Goal: Task Accomplishment & Management: Manage account settings

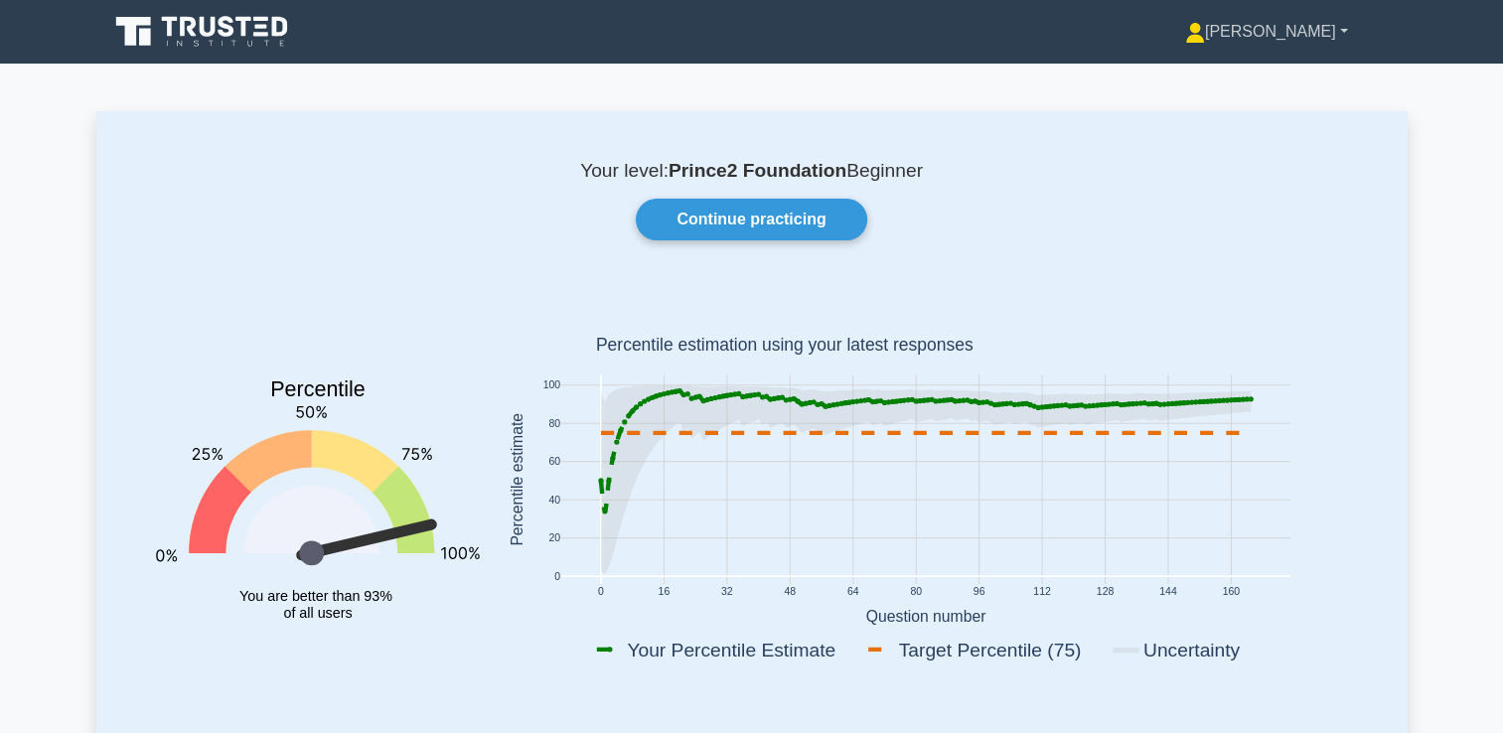
click at [1345, 26] on link "[PERSON_NAME]" at bounding box center [1266, 32] width 258 height 40
click at [1247, 107] on link "Settings" at bounding box center [1216, 110] width 157 height 32
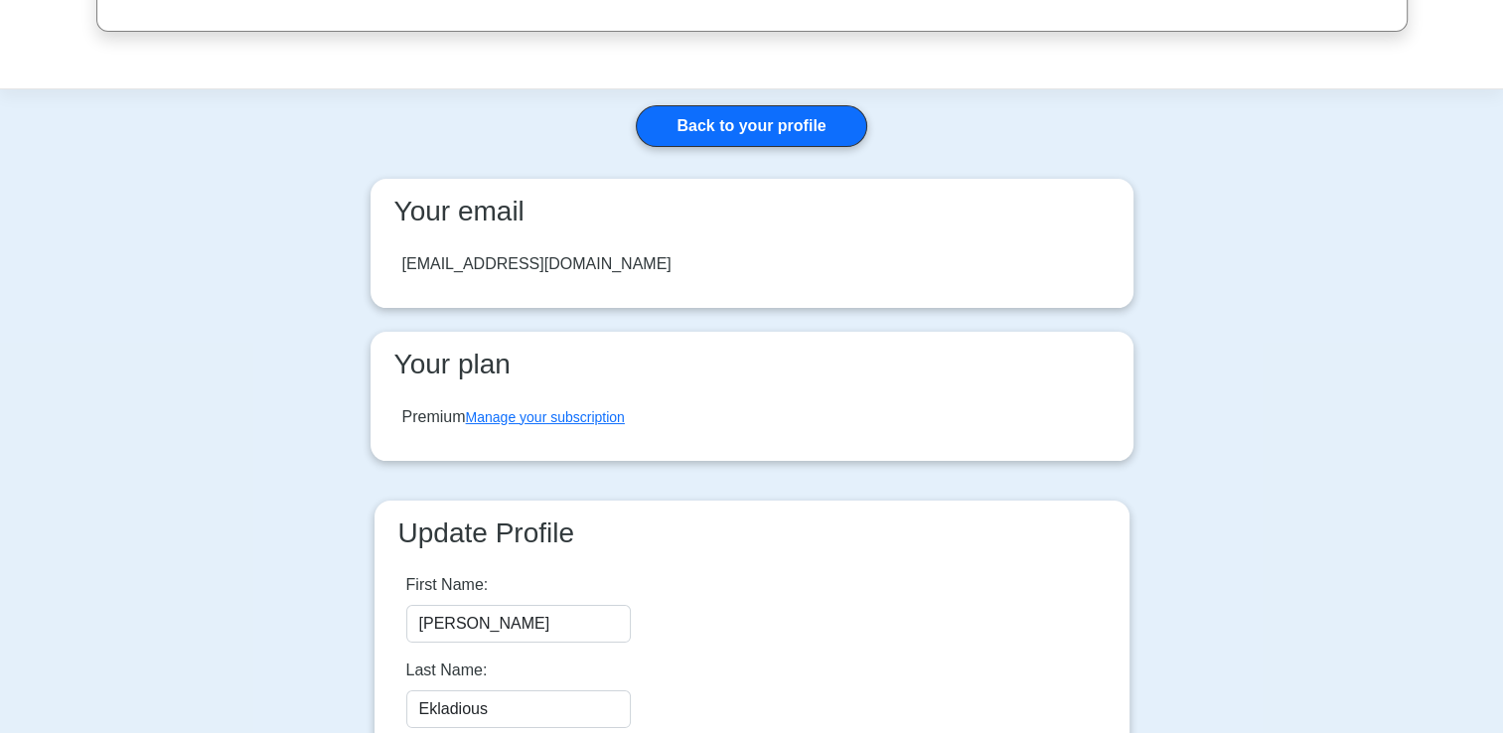
scroll to position [166, 0]
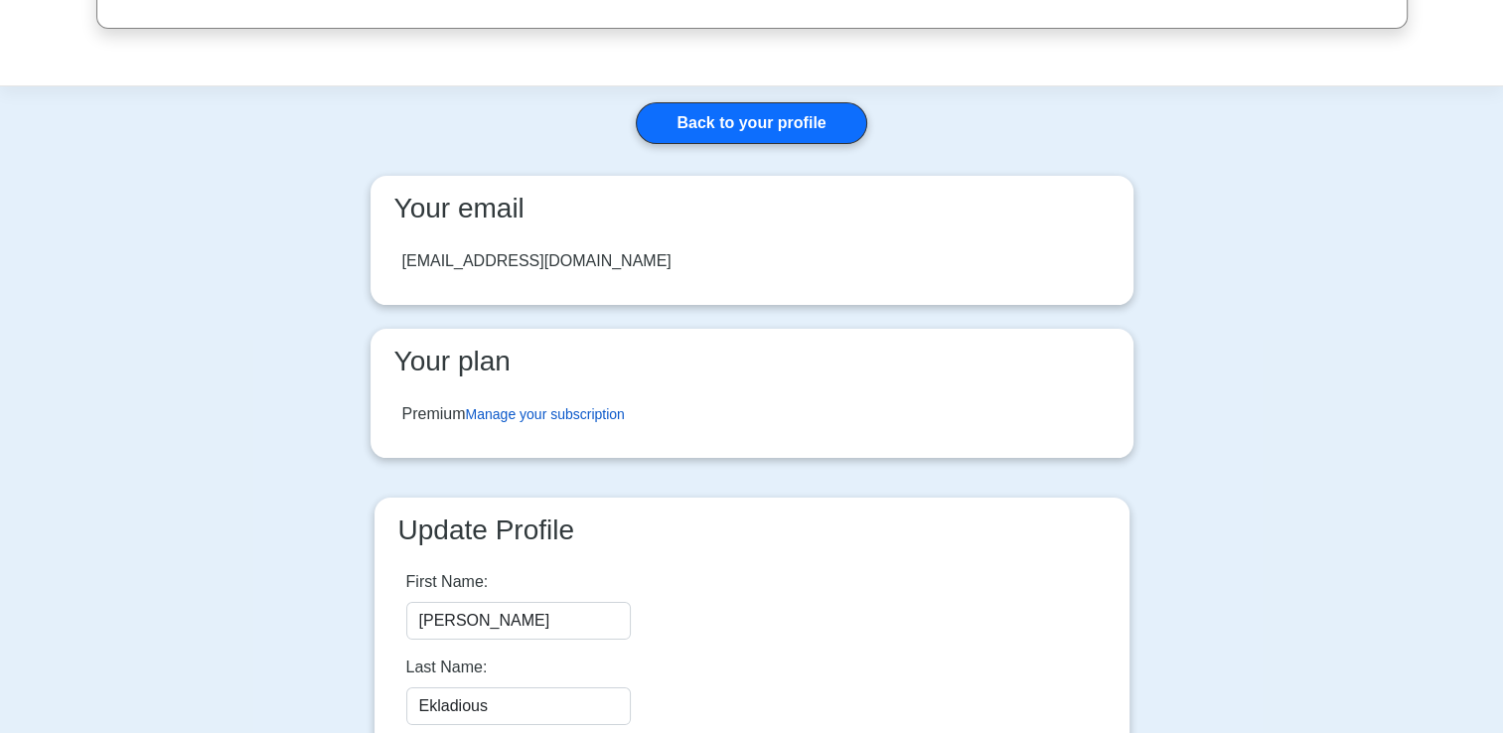
click at [542, 410] on link "Manage your subscription" at bounding box center [545, 414] width 159 height 16
